Goal: Complete application form: Complete application form

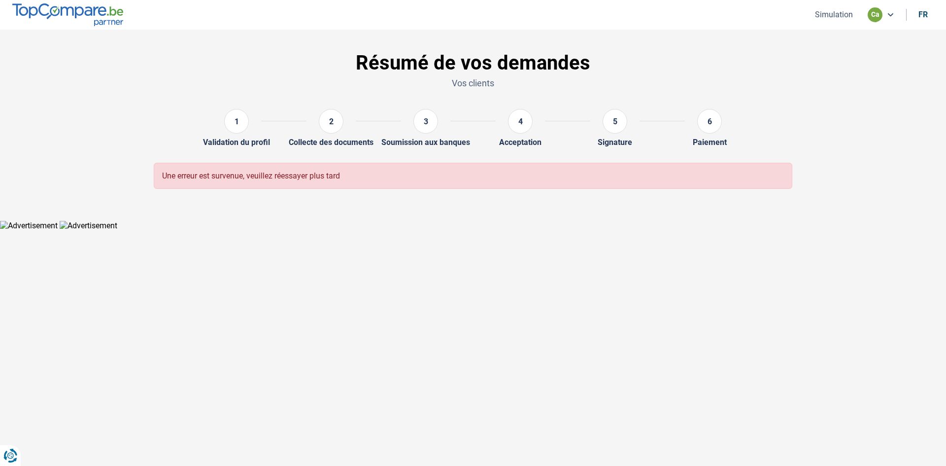
click at [242, 128] on div "1" at bounding box center [236, 121] width 25 height 25
click at [99, 7] on img at bounding box center [67, 14] width 111 height 22
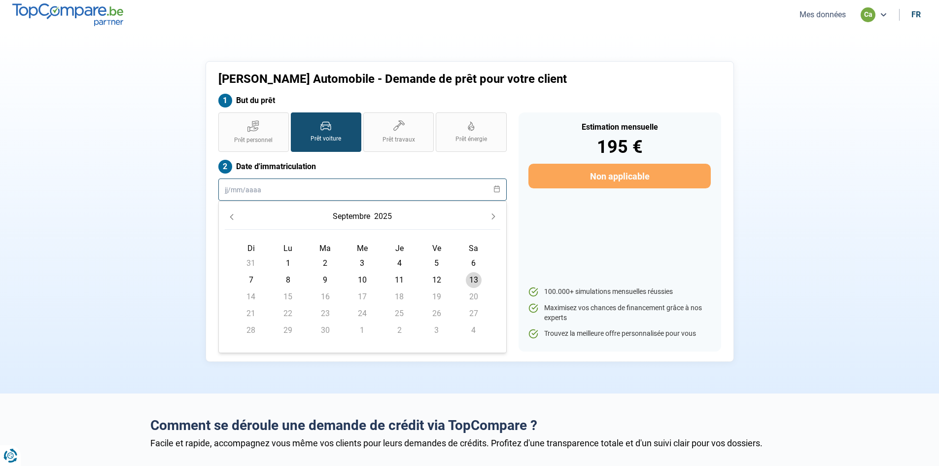
click at [249, 189] on input "text" at bounding box center [362, 189] width 288 height 22
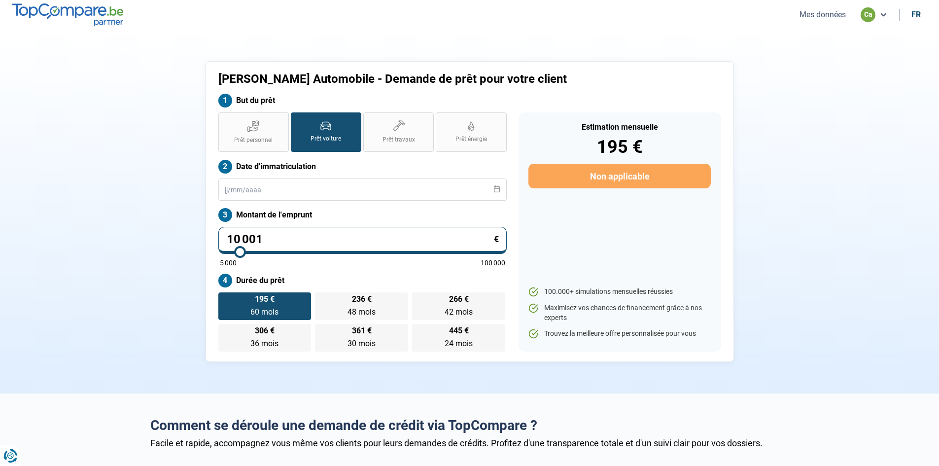
click at [164, 225] on div "Cayden Automobile - Demande de prêt pour votre client But du prêt Prêt personne…" at bounding box center [469, 211] width 650 height 301
click at [211, 189] on div "Cayden Automobile - Demande de prêt pour votre client But du prêt Prêt personne…" at bounding box center [469, 211] width 528 height 301
drag, startPoint x: 267, startPoint y: 241, endPoint x: 67, endPoint y: 216, distance: 201.6
click at [68, 218] on section "Cayden Automobile - Demande de prêt pour votre client But du prêt Prêt personne…" at bounding box center [469, 212] width 939 height 364
type input "3"
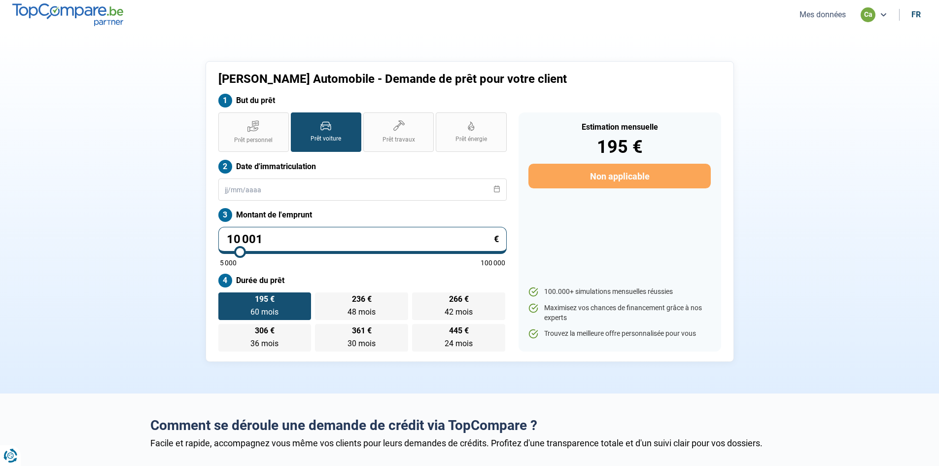
type input "5000"
type input "36"
type input "5000"
type input "364"
type input "5000"
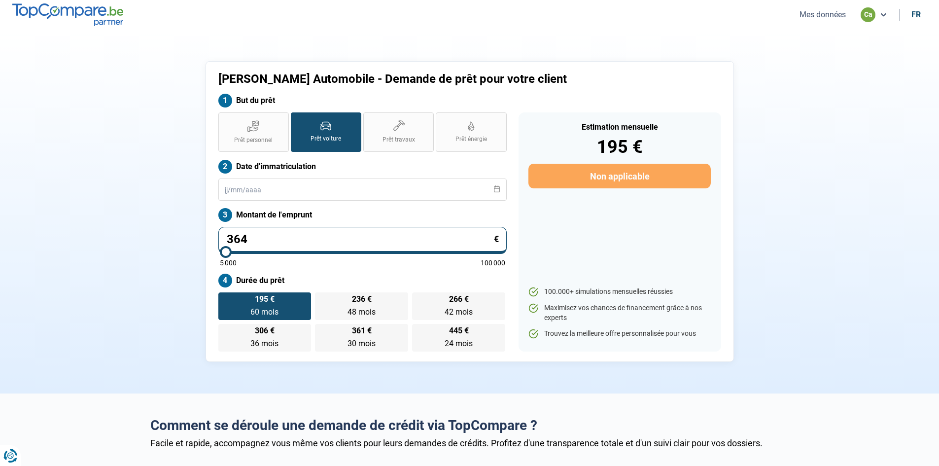
type input "3 645"
type input "5000"
type input "36 450"
type input "36500"
type input "36 450"
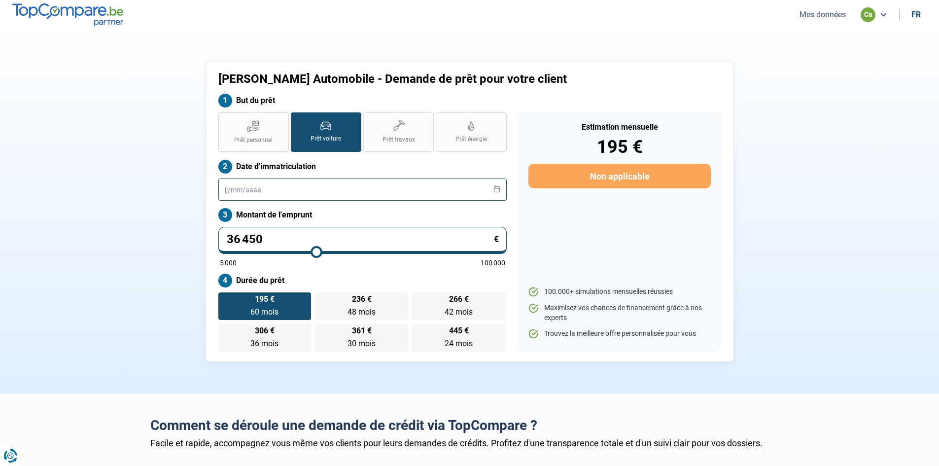
type input "36500"
click at [245, 194] on input "text" at bounding box center [362, 189] width 288 height 22
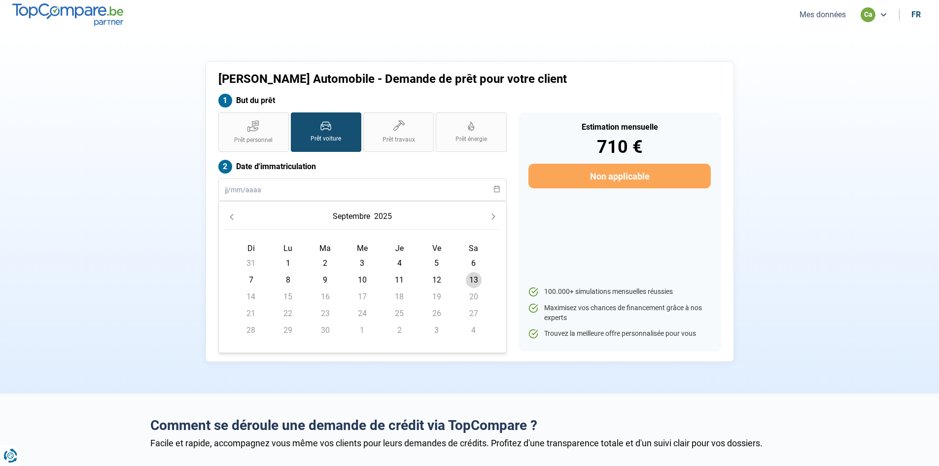
click at [228, 215] on icon "Previous Month" at bounding box center [231, 216] width 7 height 7
click at [381, 215] on button "2025" at bounding box center [375, 216] width 22 height 18
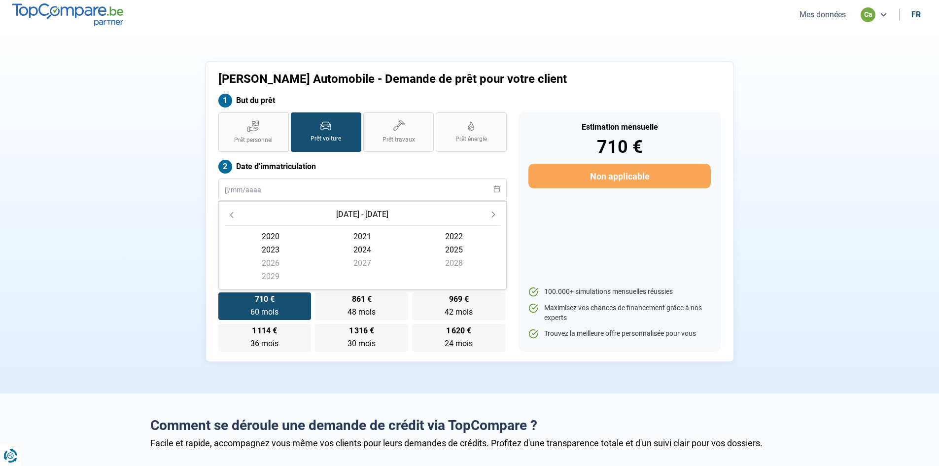
click at [367, 249] on span "2024" at bounding box center [362, 249] width 92 height 13
click at [453, 240] on span "mars" at bounding box center [454, 240] width 92 height 13
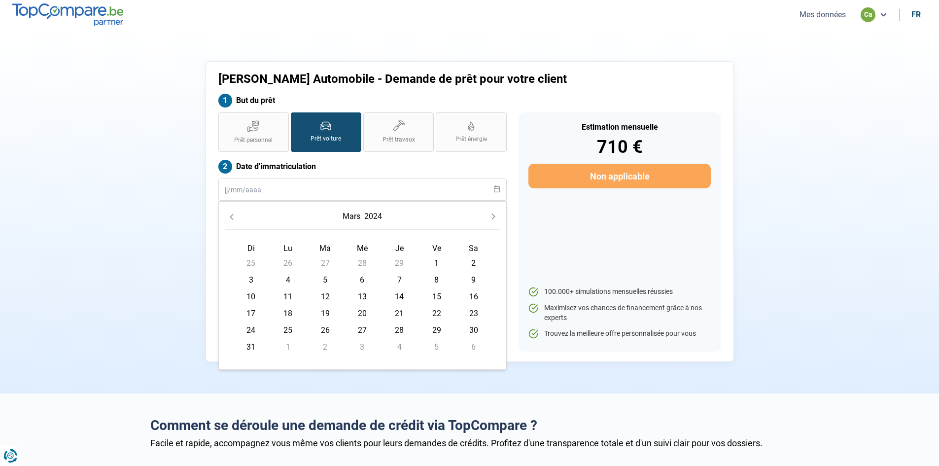
click at [398, 310] on span "21" at bounding box center [399, 314] width 16 height 16
type input "21/03/2024"
radio input "false"
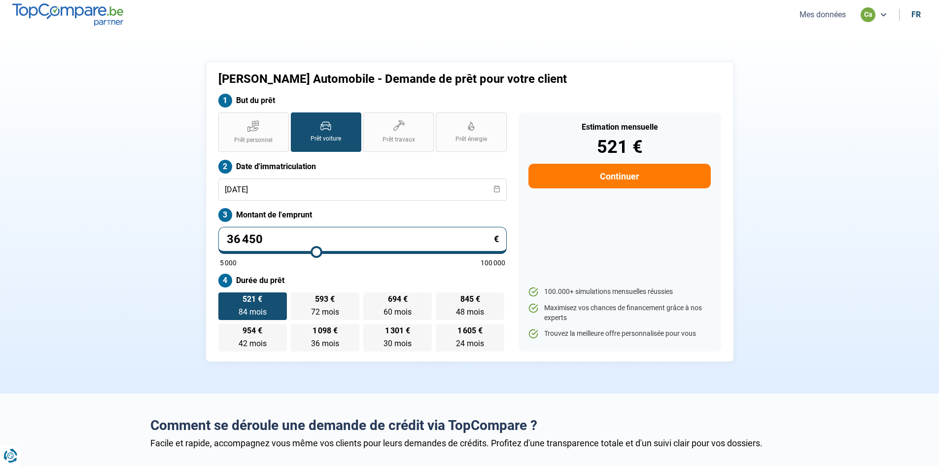
click at [286, 268] on div "Prêt personnel Prêt voiture Prêt travaux Prêt énergie Prêt voiture Date d'immat…" at bounding box center [362, 231] width 300 height 239
click at [342, 303] on label "593 € 72 mois 72 mois" at bounding box center [325, 306] width 68 height 28
click at [297, 299] on input "593 € 72 mois 72 mois" at bounding box center [294, 295] width 6 height 6
radio input "true"
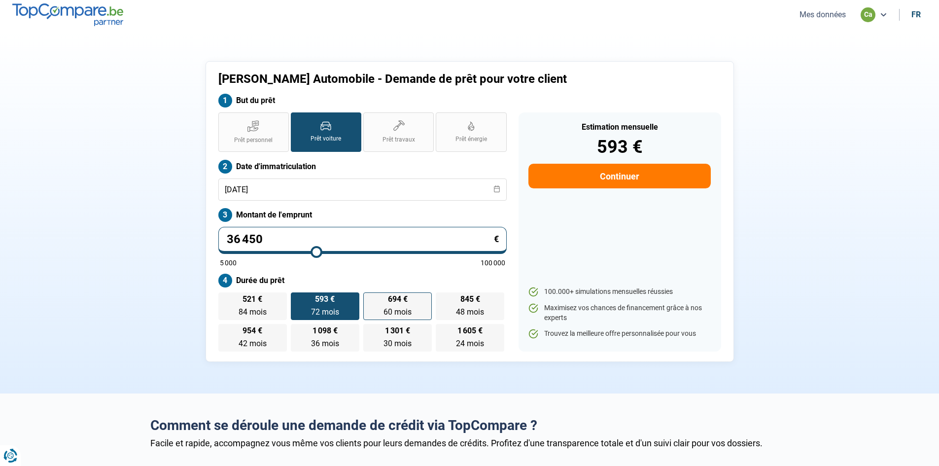
click at [378, 307] on label "694 € 60 mois 60 mois" at bounding box center [397, 306] width 68 height 28
click at [370, 299] on input "694 € 60 mois 60 mois" at bounding box center [366, 295] width 6 height 6
radio input "true"
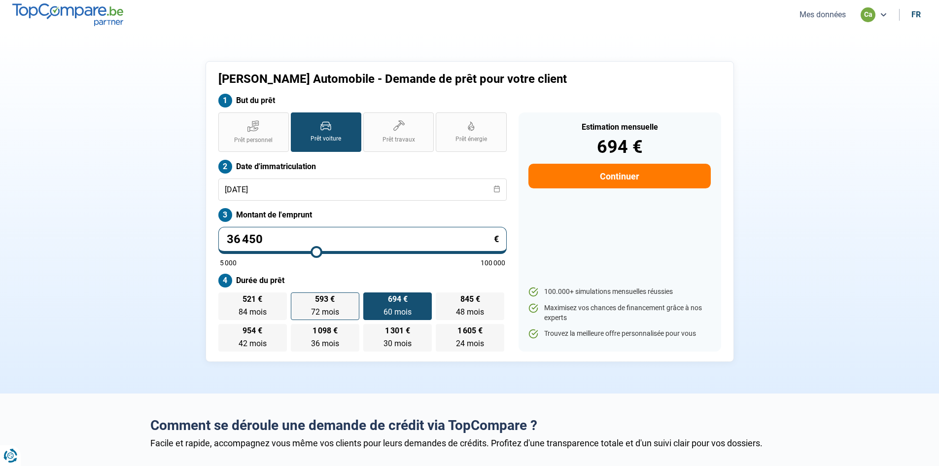
click at [319, 305] on label "593 € 72 mois 72 mois" at bounding box center [325, 306] width 68 height 28
click at [297, 299] on input "593 € 72 mois 72 mois" at bounding box center [294, 295] width 6 height 6
radio input "true"
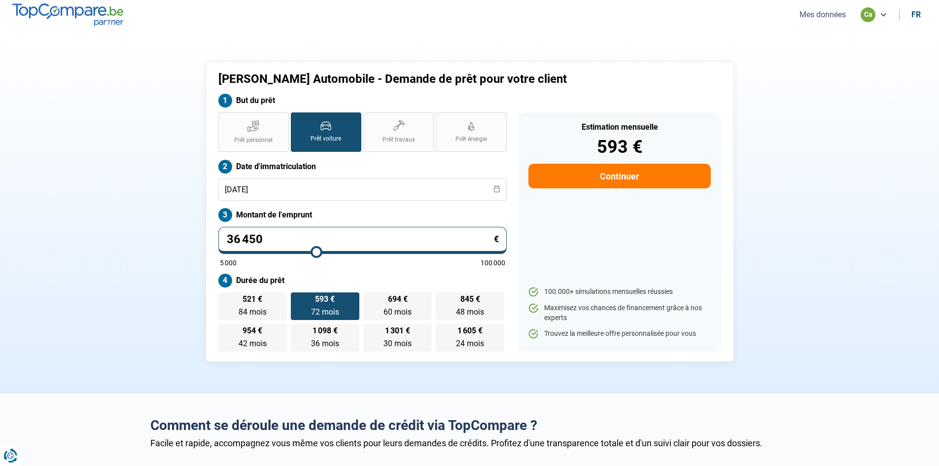
click at [625, 177] on button "Continuer" at bounding box center [619, 176] width 182 height 25
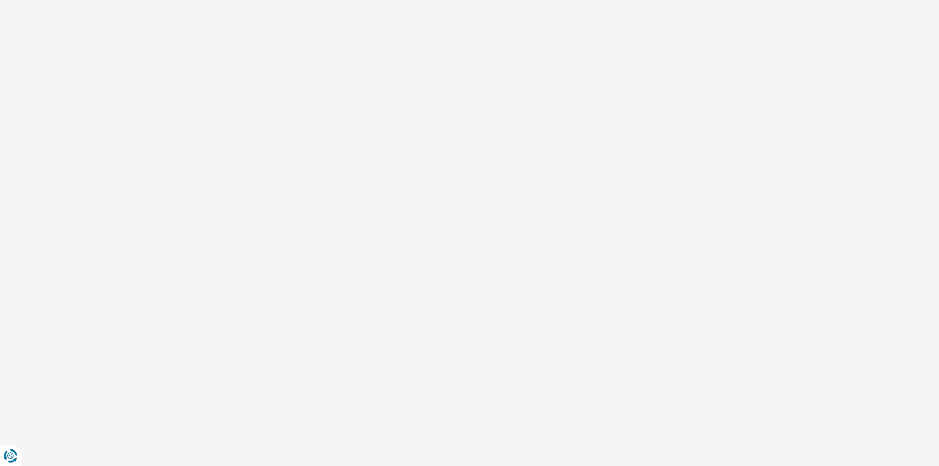
select select "32"
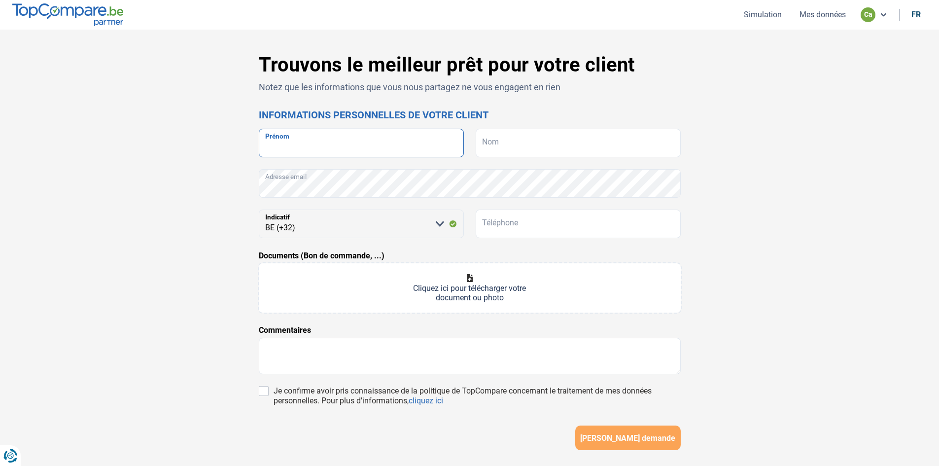
click at [389, 143] on input "Prénom" at bounding box center [361, 143] width 205 height 29
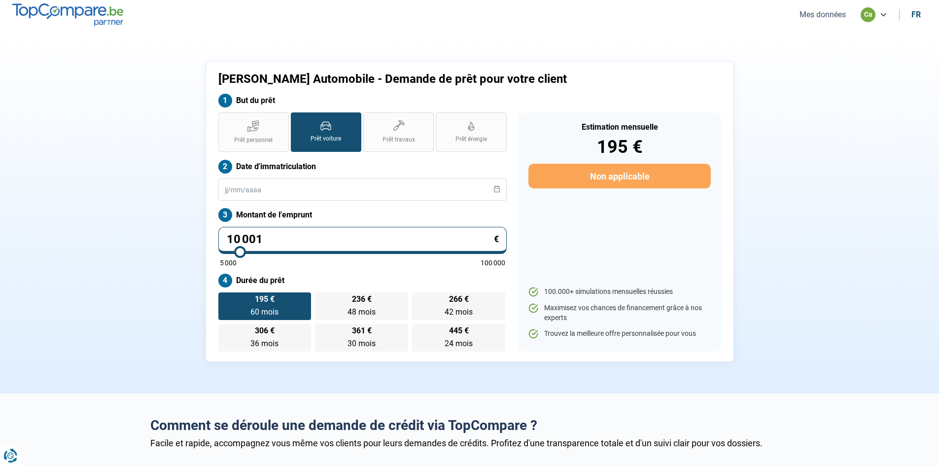
drag, startPoint x: 277, startPoint y: 235, endPoint x: 90, endPoint y: 220, distance: 187.4
click at [81, 225] on section "Cayden Automobile - Demande de prêt pour votre client But du prêt Prêt personne…" at bounding box center [469, 212] width 939 height 364
type input "4"
type input "5000"
type input "43"
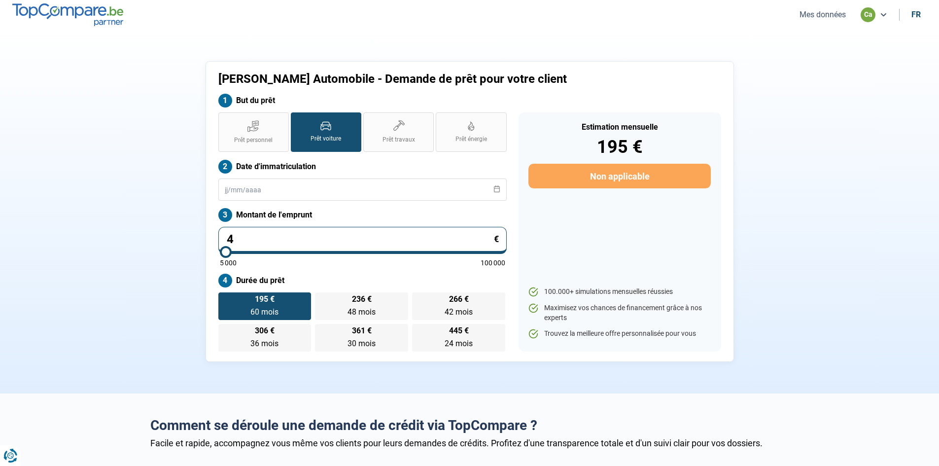
type input "5000"
type input "439"
type input "5000"
type input "4 395"
type input "5000"
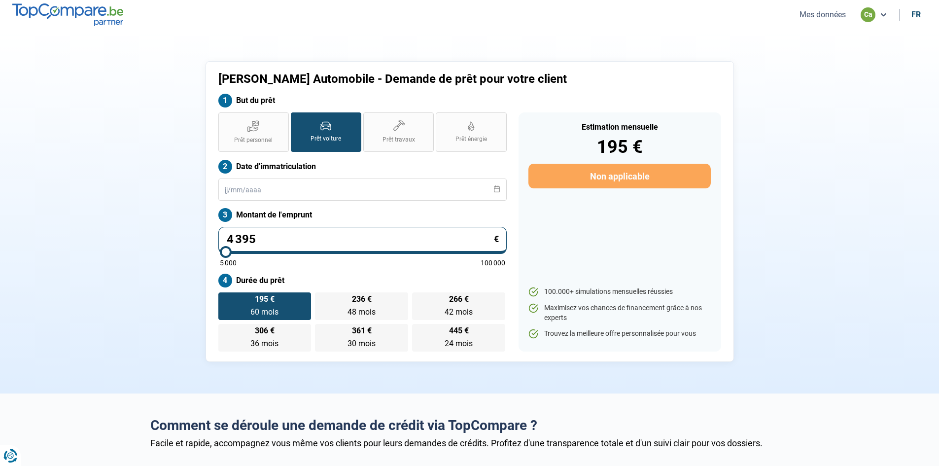
type input "43 950"
type input "44000"
type input "43 950"
type input "44000"
click at [266, 185] on input "text" at bounding box center [362, 189] width 288 height 22
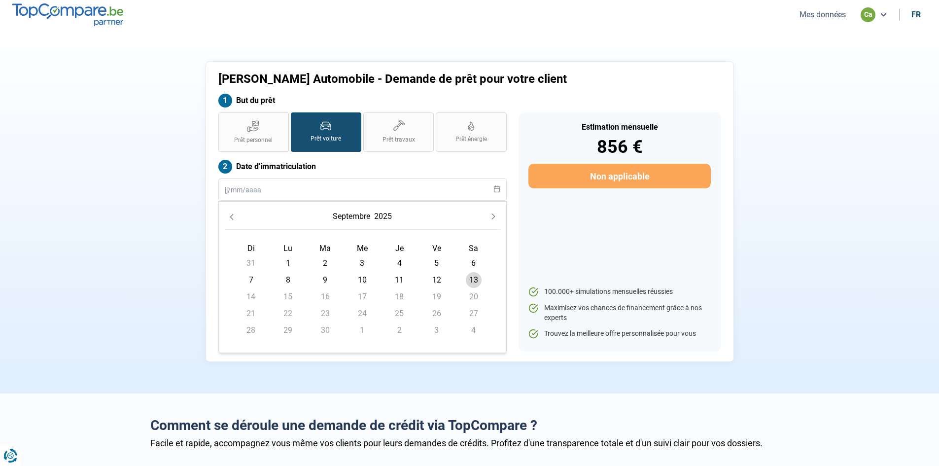
click at [384, 215] on button "2025" at bounding box center [383, 216] width 22 height 18
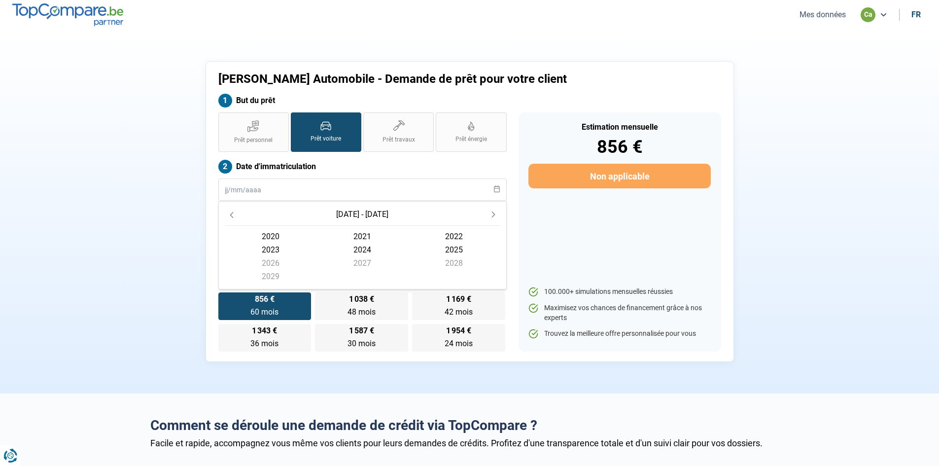
click at [359, 233] on span "2021" at bounding box center [362, 236] width 92 height 13
click at [272, 255] on span "avril" at bounding box center [271, 253] width 92 height 13
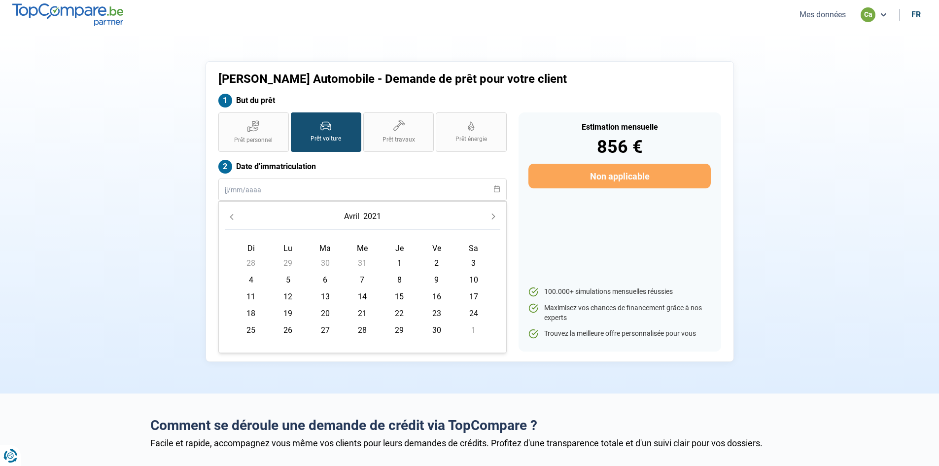
click at [255, 277] on span "4" at bounding box center [251, 280] width 16 height 16
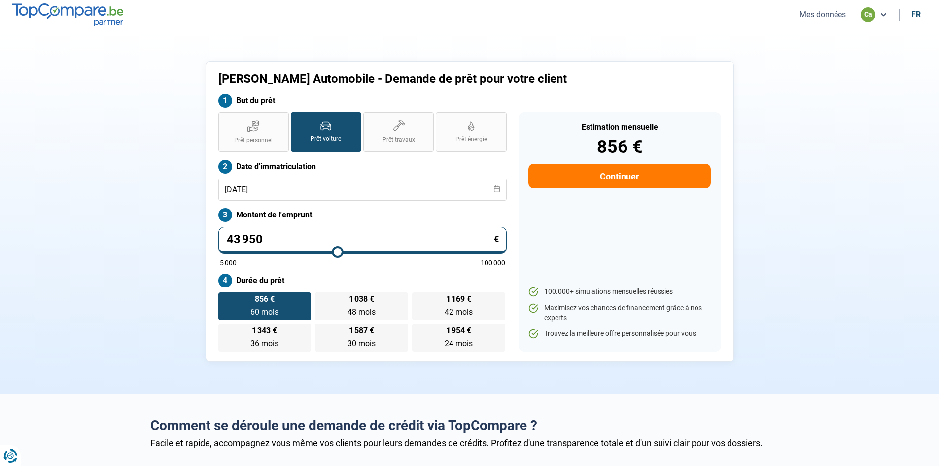
click at [497, 191] on icon at bounding box center [496, 188] width 7 height 7
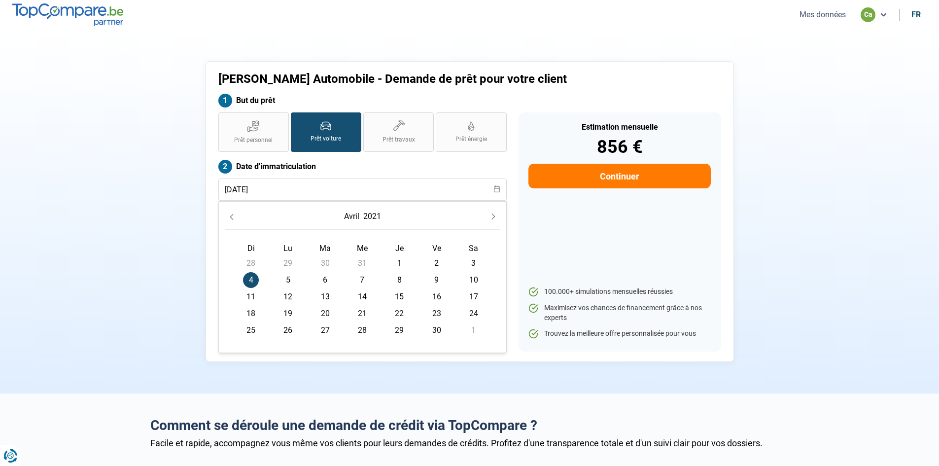
click at [493, 215] on icon "Next Month" at bounding box center [493, 216] width 7 height 7
click at [376, 218] on button "2021" at bounding box center [372, 216] width 22 height 18
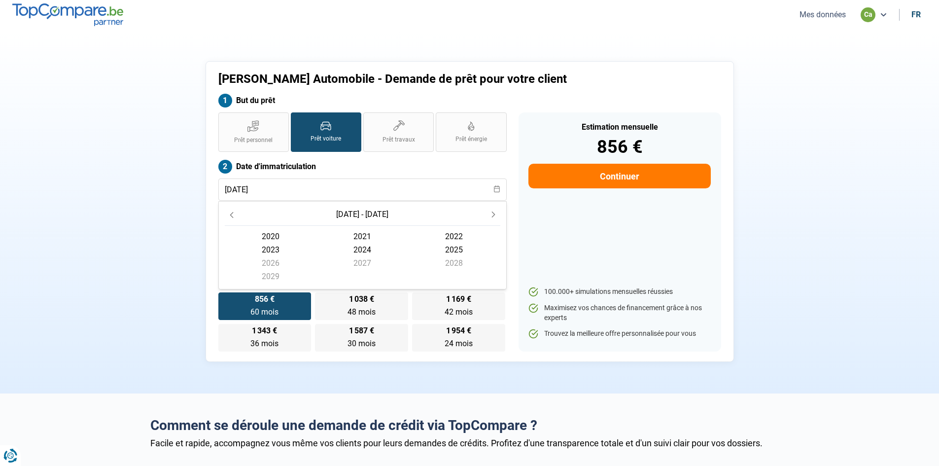
click at [364, 246] on span "2024" at bounding box center [362, 249] width 92 height 13
click at [367, 266] on span "août" at bounding box center [362, 266] width 92 height 13
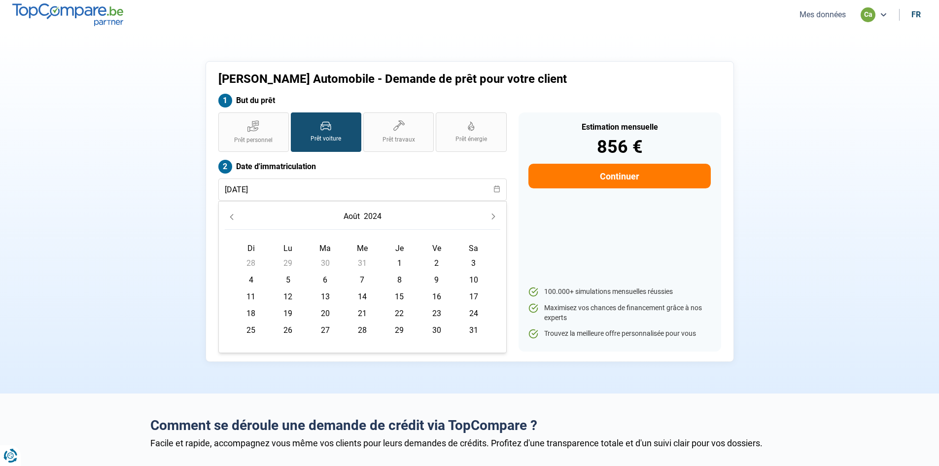
click at [357, 328] on span "28" at bounding box center [362, 330] width 16 height 16
type input "28/08/2024"
radio input "false"
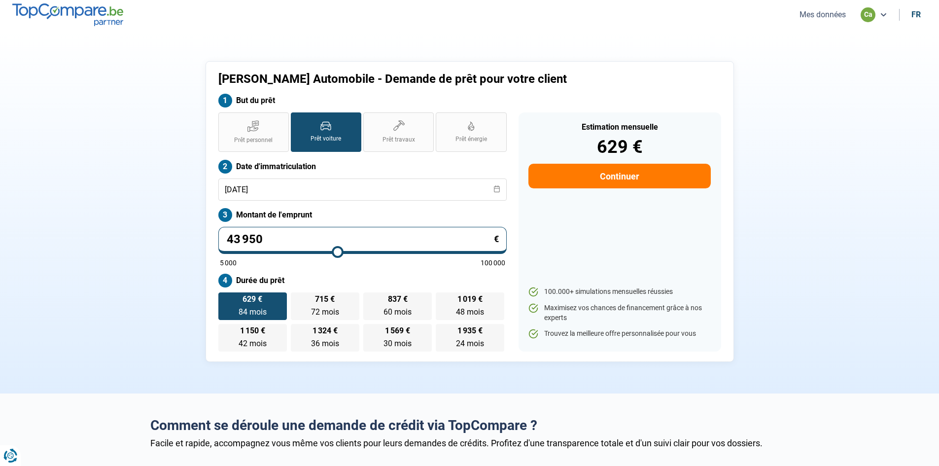
click at [305, 142] on label "Prêt voiture" at bounding box center [326, 131] width 70 height 39
click at [297, 119] on input "Prêt voiture" at bounding box center [294, 115] width 6 height 6
drag, startPoint x: 321, startPoint y: 236, endPoint x: 0, endPoint y: 162, distance: 329.6
click at [0, 162] on section "Cayden Automobile - Demande de prêt pour votre client But du prêt Prêt personne…" at bounding box center [469, 212] width 939 height 364
click at [344, 187] on input "28/08/2024" at bounding box center [362, 189] width 288 height 22
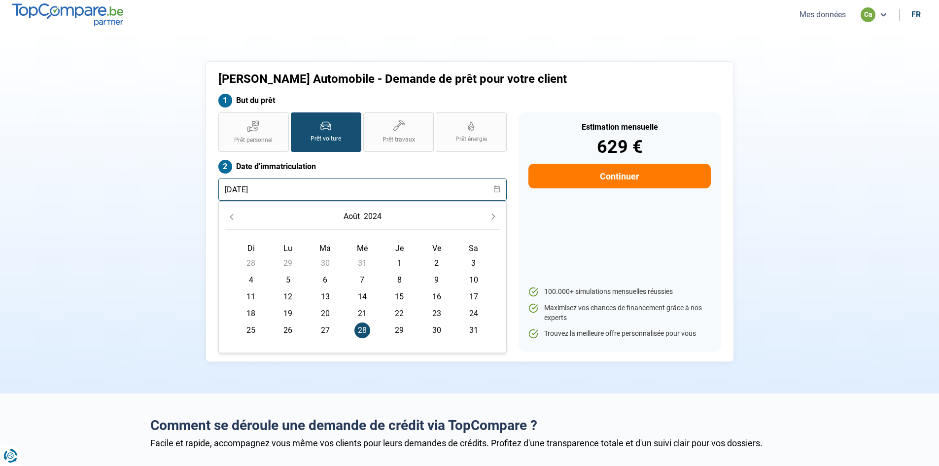
drag, startPoint x: 348, startPoint y: 194, endPoint x: 41, endPoint y: 126, distance: 314.9
click at [41, 126] on section "Cayden Automobile - Demande de prêt pour votre client But du prêt Prêt personne…" at bounding box center [469, 212] width 939 height 364
click at [375, 216] on button "2024" at bounding box center [373, 216] width 22 height 18
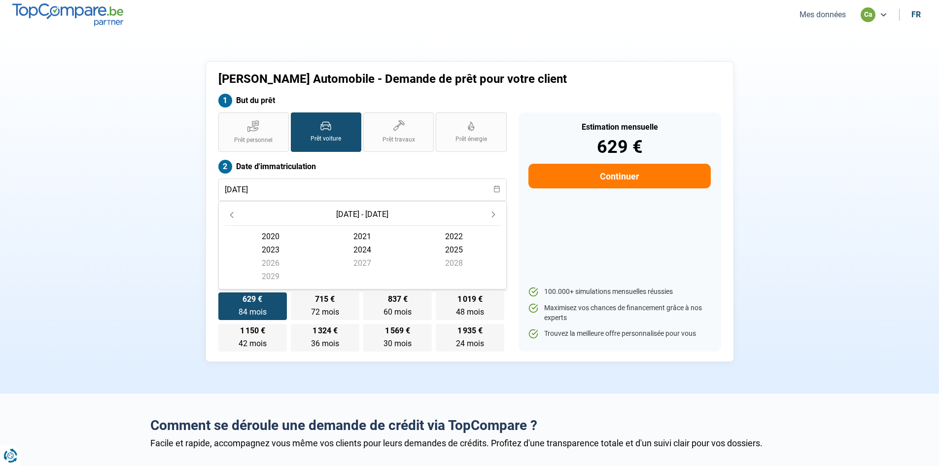
click at [457, 249] on span "2025" at bounding box center [454, 249] width 92 height 13
click at [363, 211] on button "2025" at bounding box center [362, 216] width 22 height 18
click at [356, 249] on span "2024 2024" at bounding box center [362, 249] width 92 height 13
click at [452, 239] on span "mars" at bounding box center [454, 240] width 92 height 13
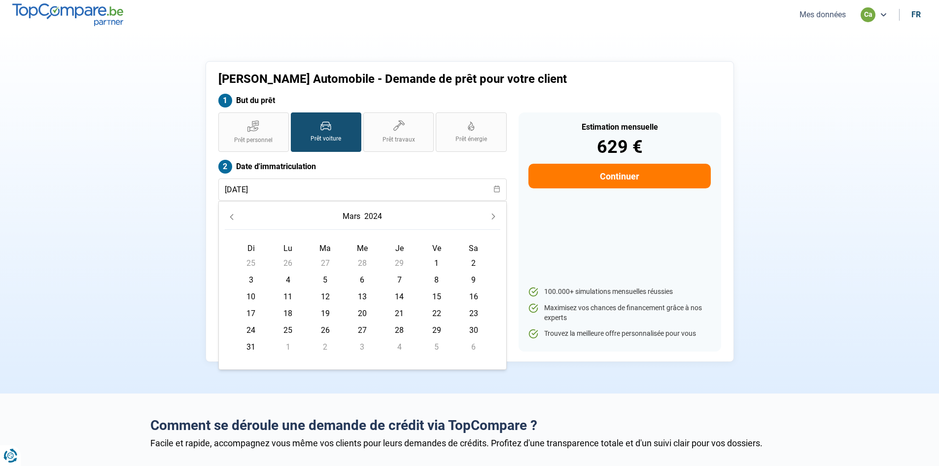
click at [399, 315] on span "21" at bounding box center [399, 314] width 16 height 16
type input "21/03/2024"
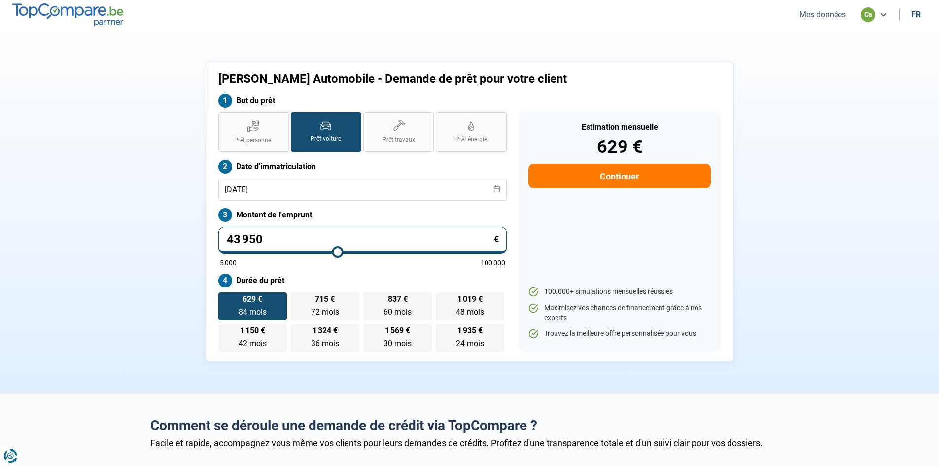
drag, startPoint x: 337, startPoint y: 235, endPoint x: 33, endPoint y: 235, distance: 303.6
click at [31, 237] on section "Cayden Automobile - Demande de prêt pour votre client But du prêt Prêt personne…" at bounding box center [469, 212] width 939 height 364
type input "3"
type input "5000"
type input "36"
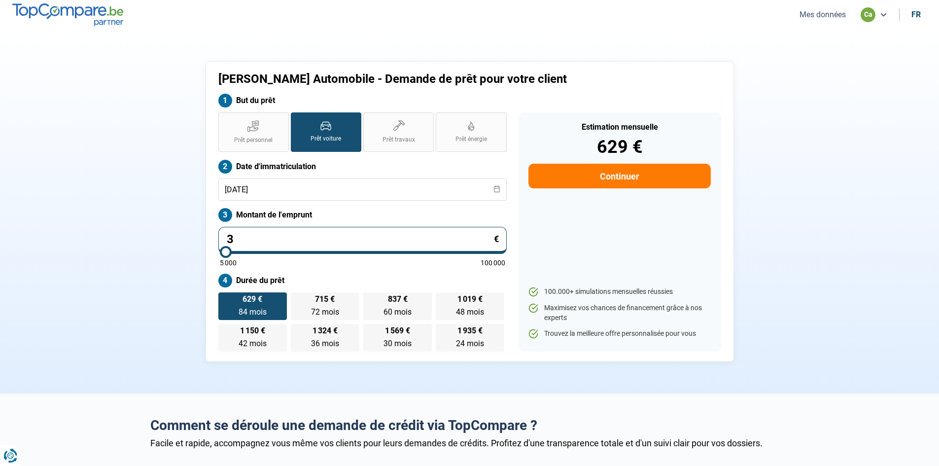
type input "5000"
type input "364"
type input "5000"
type input "3 645"
type input "5000"
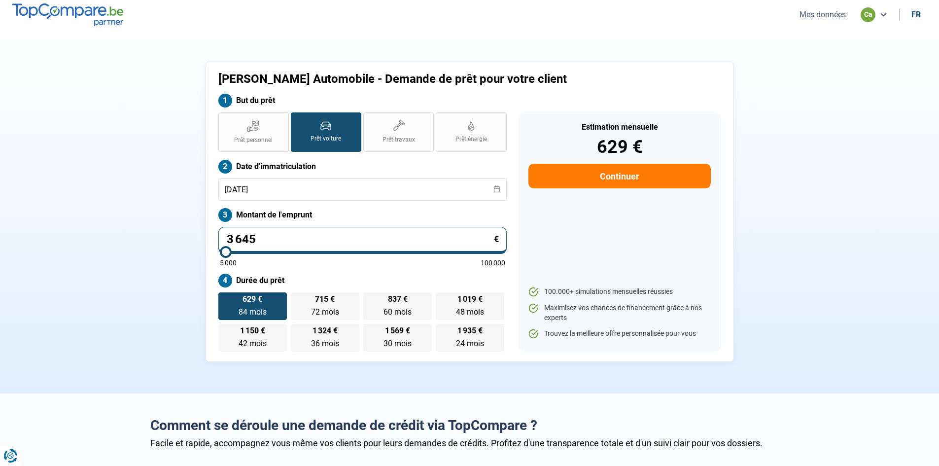
type input "36 450"
type input "36500"
type input "36 450"
type input "36500"
click at [370, 306] on label "694 € 60 mois 60 mois" at bounding box center [397, 306] width 68 height 28
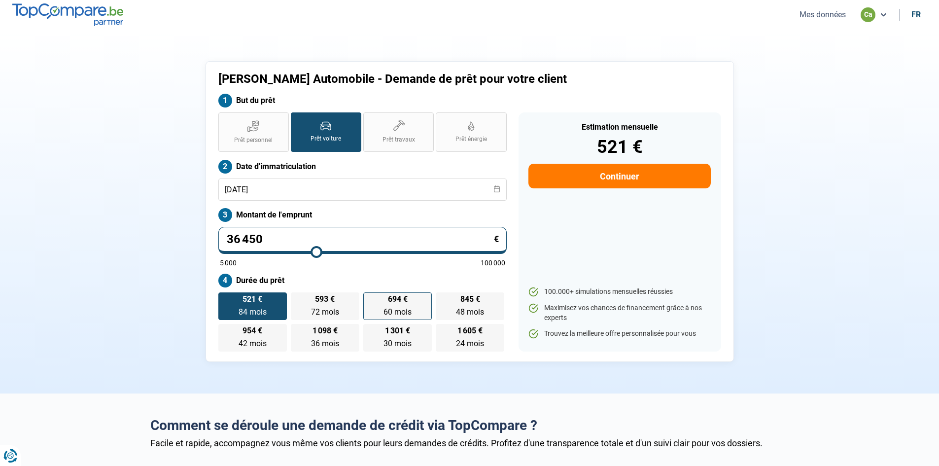
click at [370, 299] on input "694 € 60 mois 60 mois" at bounding box center [366, 295] width 6 height 6
radio input "true"
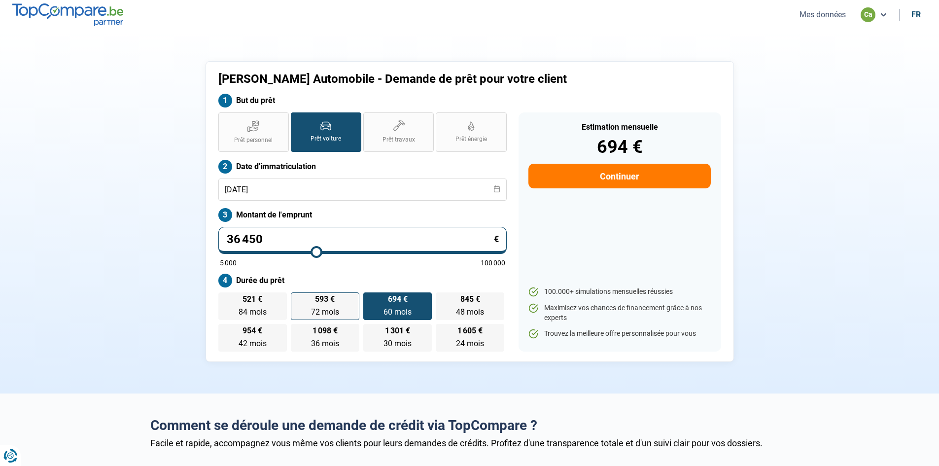
click at [336, 305] on label "593 € 72 mois 72 mois" at bounding box center [325, 306] width 68 height 28
click at [297, 299] on input "593 € 72 mois 72 mois" at bounding box center [294, 295] width 6 height 6
radio input "true"
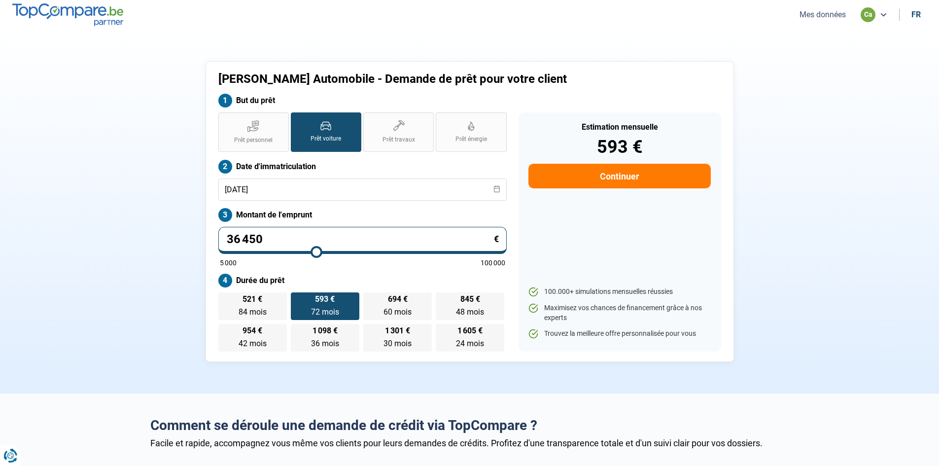
click at [640, 180] on button "Continuer" at bounding box center [619, 176] width 182 height 25
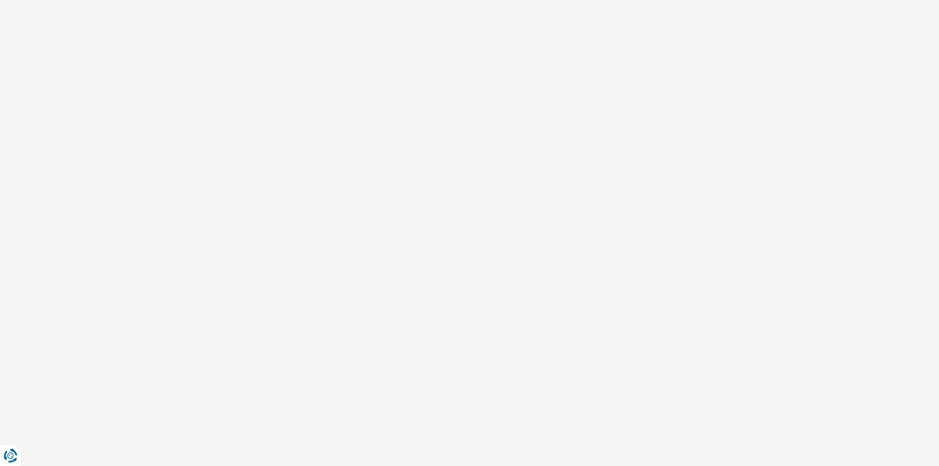
select select "32"
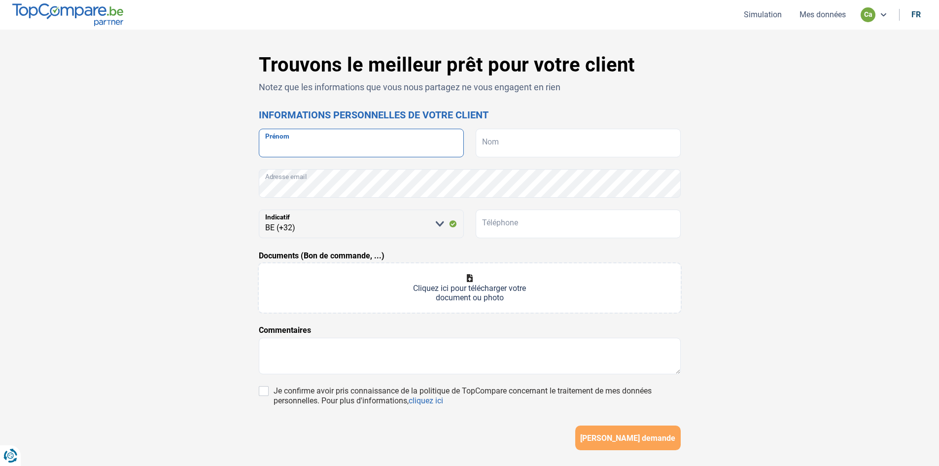
click at [390, 145] on input "Prénom" at bounding box center [361, 143] width 205 height 29
type input "Thierry"
drag, startPoint x: 526, startPoint y: 142, endPoint x: 545, endPoint y: 140, distance: 18.9
click at [526, 142] on input "Nom" at bounding box center [578, 143] width 205 height 29
type input "Heens"
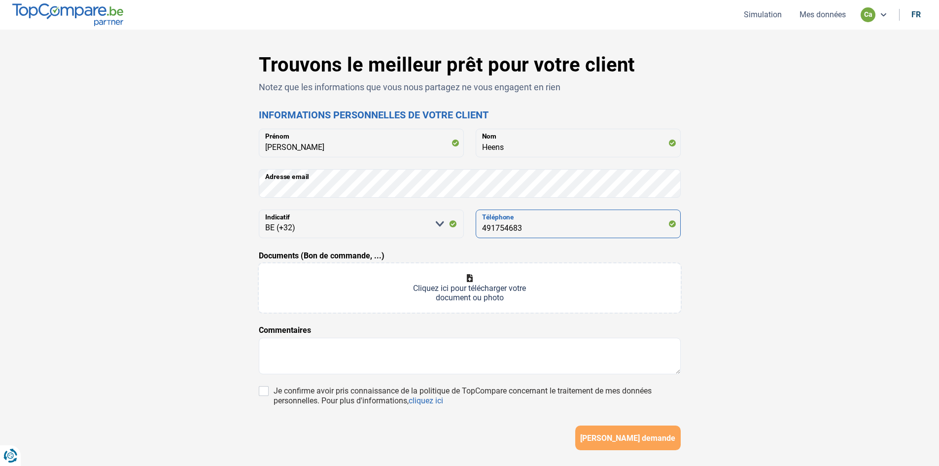
drag, startPoint x: 526, startPoint y: 226, endPoint x: 411, endPoint y: 226, distance: 114.8
click at [411, 226] on div "Veuillez sélectionner une option BE (+32) LU (+352) Indicatif 491754683 Télépho…" at bounding box center [470, 223] width 422 height 29
type input "490276386"
type input "C:\fakepath\CAYDEN AUTOMOBILE (23).pdf"
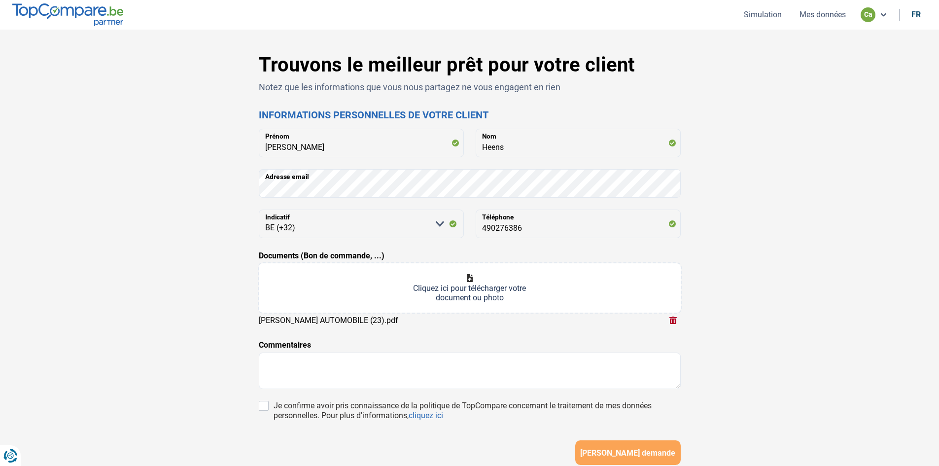
click at [420, 291] on input "Documents (Bon de commande, ...)" at bounding box center [470, 287] width 422 height 49
click at [476, 289] on input "Documents (Bon de commande, ...)" at bounding box center [470, 287] width 422 height 49
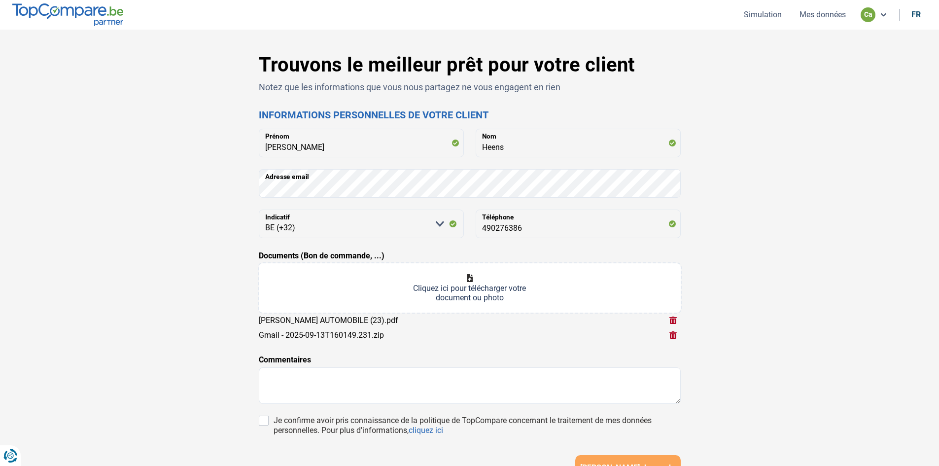
click at [327, 281] on input "Documents (Bon de commande, ...)" at bounding box center [470, 287] width 422 height 49
click at [323, 288] on input "Documents (Bon de commande, ...)" at bounding box center [470, 287] width 422 height 49
click at [414, 295] on input "Documents (Bon de commande, ...)" at bounding box center [470, 287] width 422 height 49
type input "C:\fakepath\PHOTO-2025-09-10-10-41-41.jpg"
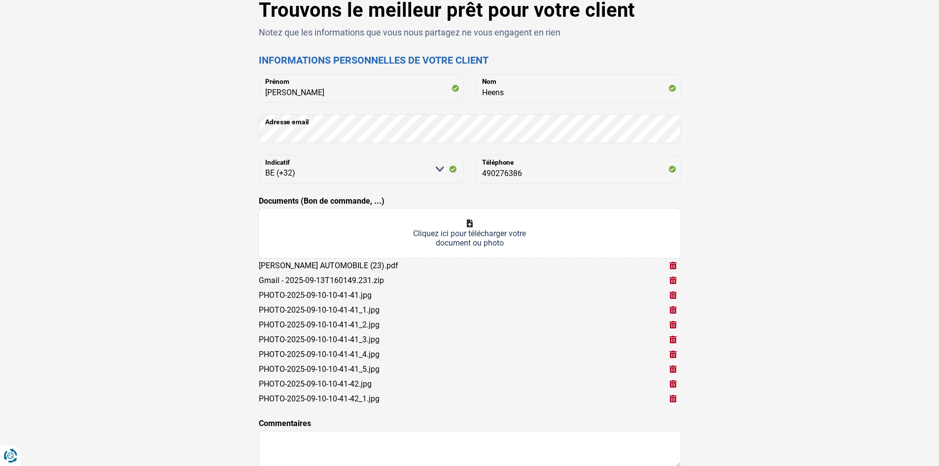
scroll to position [222, 0]
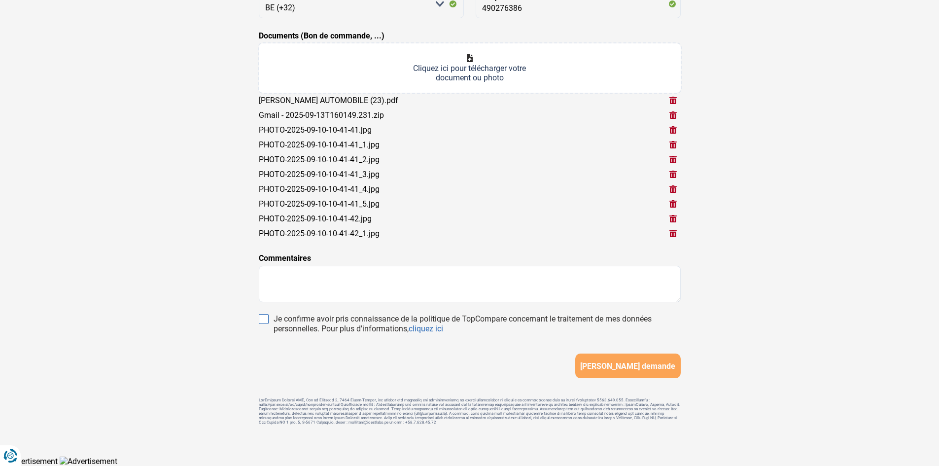
click at [268, 317] on input "Je confirme avoir pris connaissance de la politique de TopCompare concernant le…" at bounding box center [264, 319] width 10 height 10
checkbox input "true"
click at [607, 363] on span "Soumettre demande" at bounding box center [627, 365] width 95 height 9
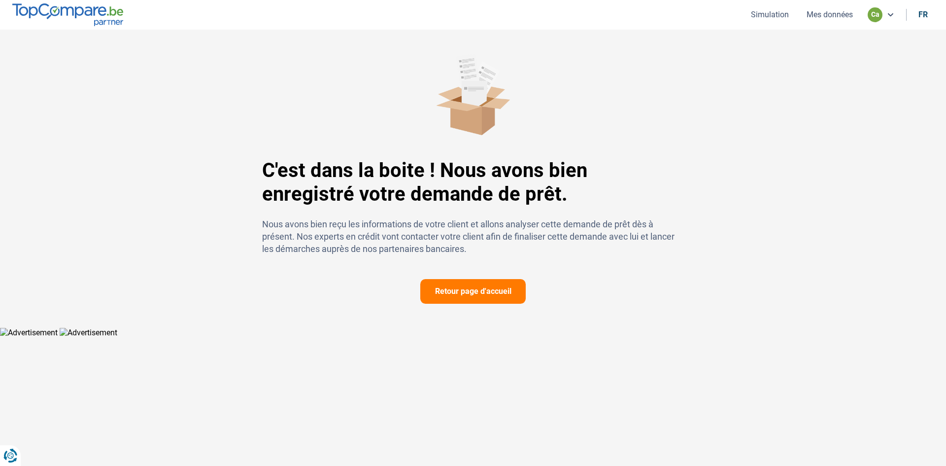
click at [37, 238] on div "C'est dans la boite ! Nous avons bien enregistré votre demande de prêt. Nous av…" at bounding box center [473, 179] width 946 height 298
